Goal: Check status

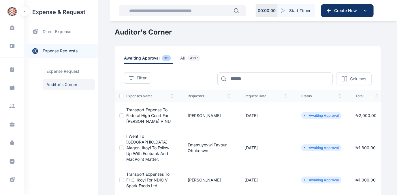
click at [59, 85] on span "Auditor's Corner Auditor's Corner" at bounding box center [69, 84] width 52 height 11
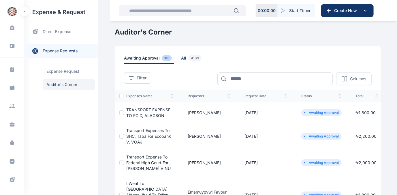
click at [181, 57] on span "all 4189" at bounding box center [192, 59] width 23 height 9
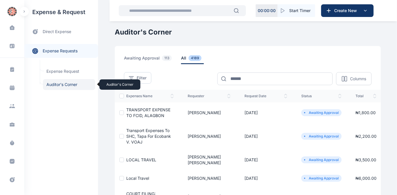
click at [57, 84] on span "Auditor's Corner Auditor's Corner" at bounding box center [69, 84] width 52 height 11
